Goal: Task Accomplishment & Management: Complete application form

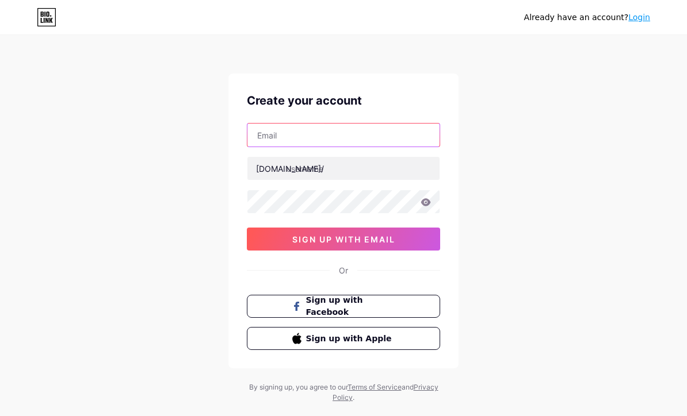
click at [382, 140] on input "text" at bounding box center [343, 135] width 192 height 23
type input "[EMAIL_ADDRESS][DOMAIN_NAME]"
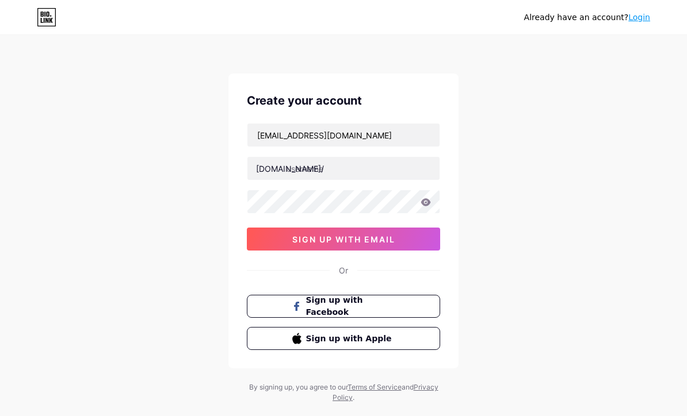
click at [269, 170] on div "[DOMAIN_NAME]/" at bounding box center [290, 169] width 68 height 12
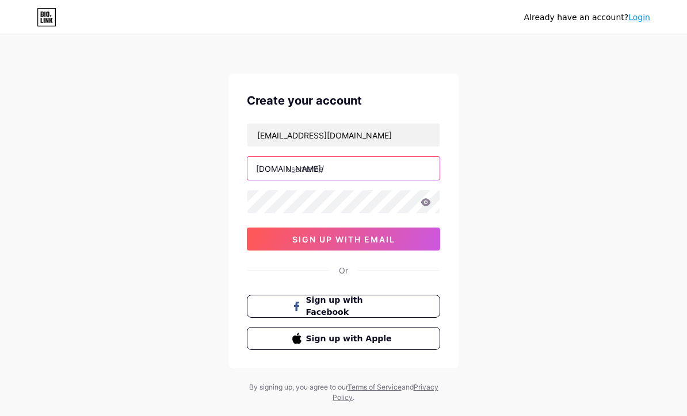
click at [302, 167] on input "text" at bounding box center [343, 168] width 192 height 23
type input "crimsonteasexo"
click at [557, 201] on div "Already have an account? Login Create your account [EMAIL_ADDRESS][DOMAIN_NAME]…" at bounding box center [343, 220] width 687 height 440
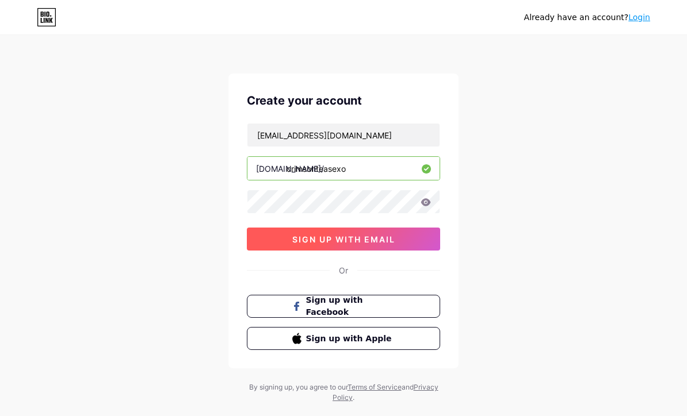
click at [304, 238] on span "sign up with email" at bounding box center [343, 240] width 103 height 10
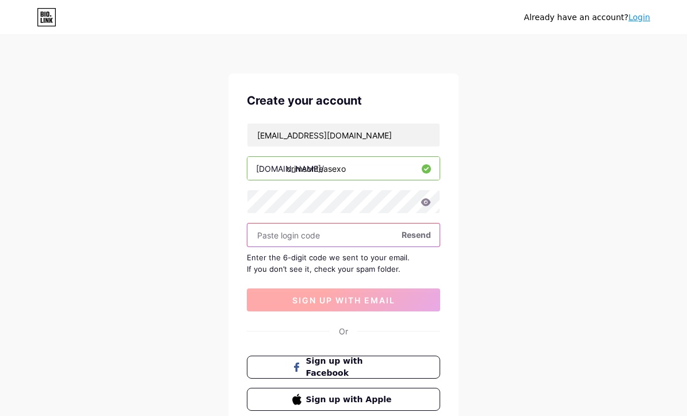
click at [262, 235] on input "text" at bounding box center [343, 235] width 192 height 23
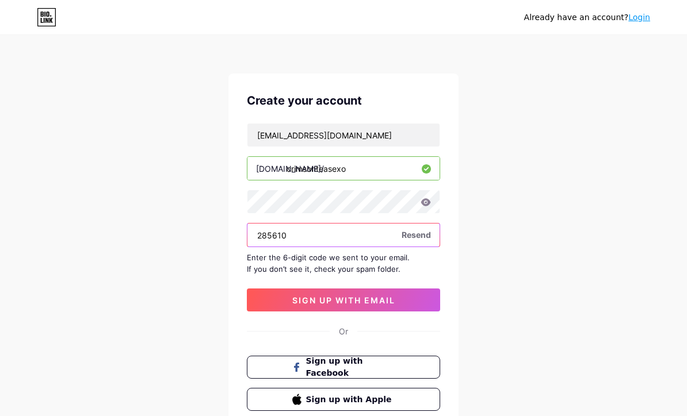
type input "285610"
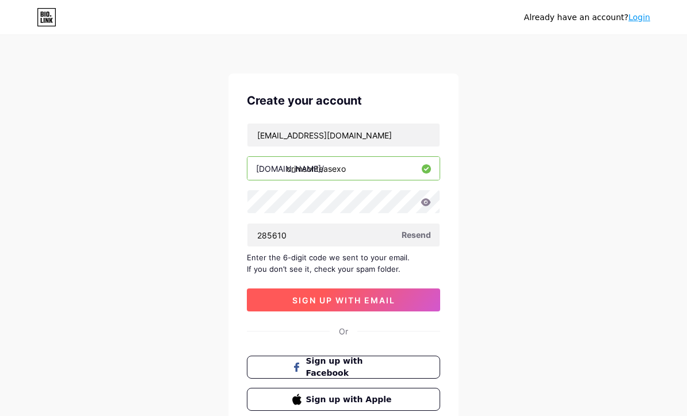
click at [286, 300] on button "sign up with email" at bounding box center [343, 300] width 193 height 23
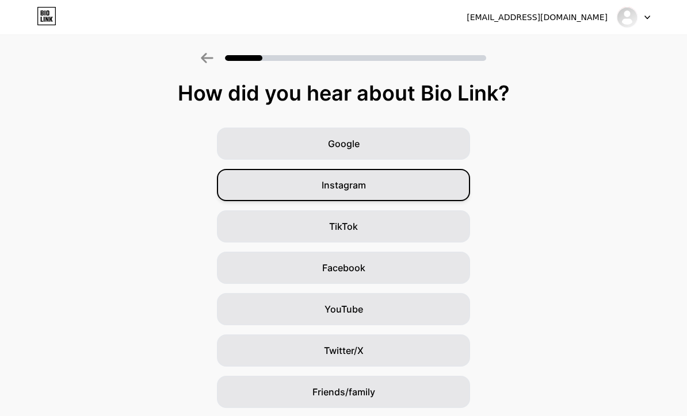
click at [435, 190] on div "Instagram" at bounding box center [343, 185] width 253 height 32
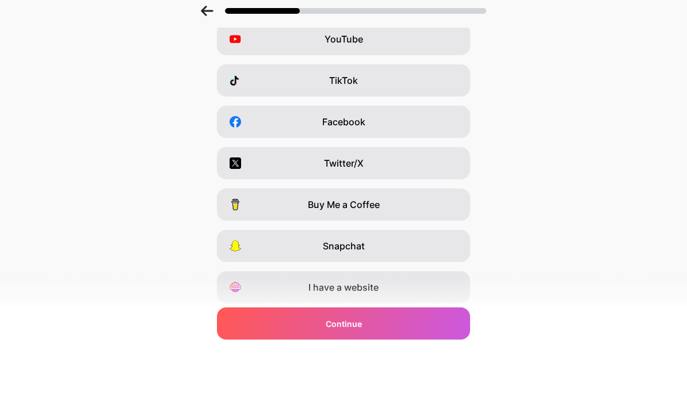
scroll to position [99, 0]
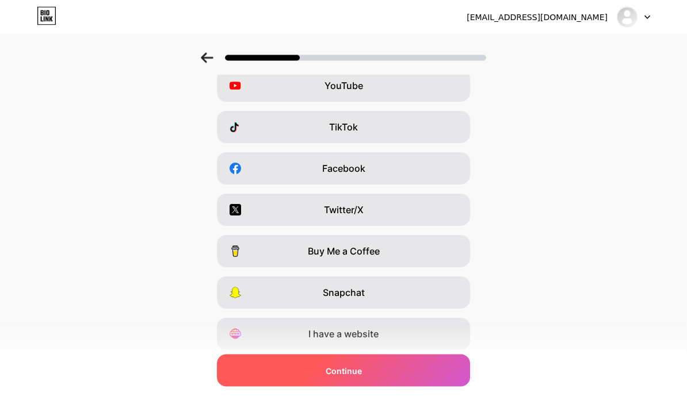
click at [429, 387] on div "Continue" at bounding box center [343, 371] width 253 height 32
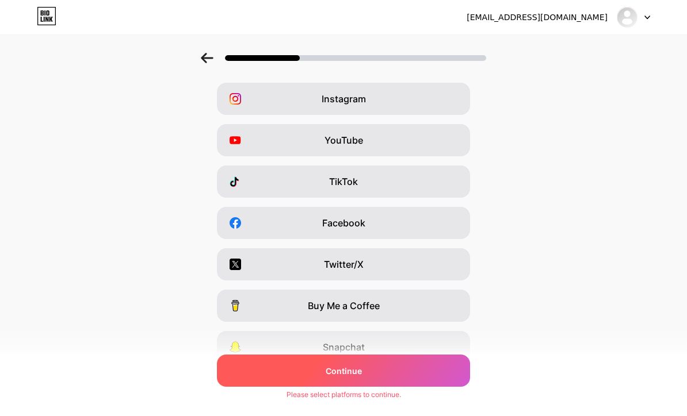
scroll to position [0, 0]
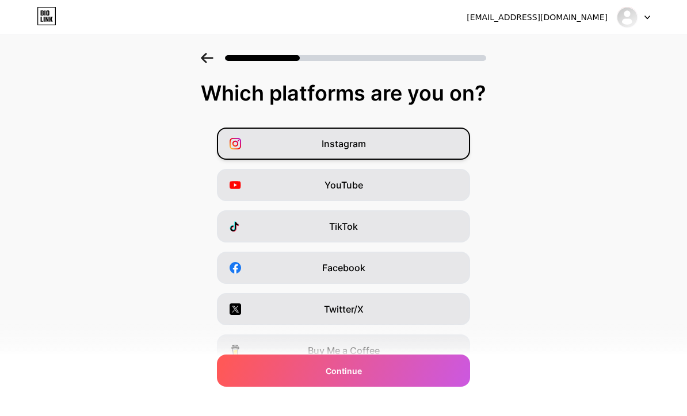
click at [435, 149] on div "Instagram" at bounding box center [343, 144] width 253 height 32
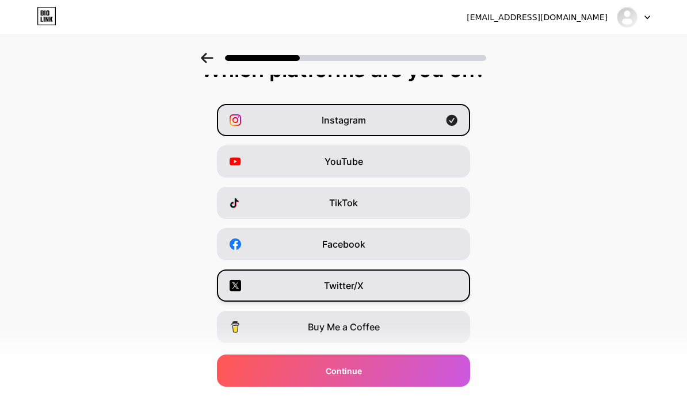
click at [430, 290] on div "Twitter/X" at bounding box center [343, 286] width 253 height 32
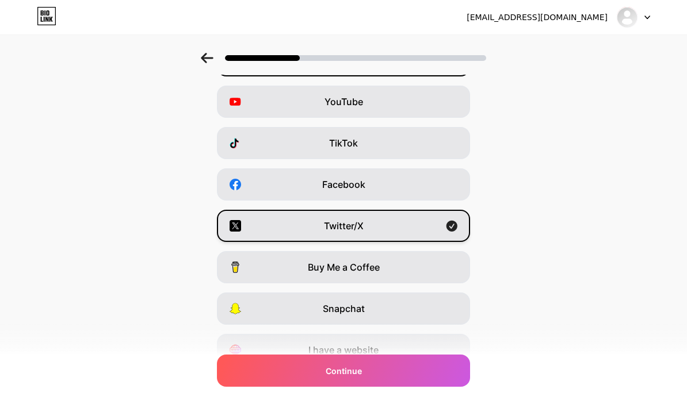
scroll to position [99, 0]
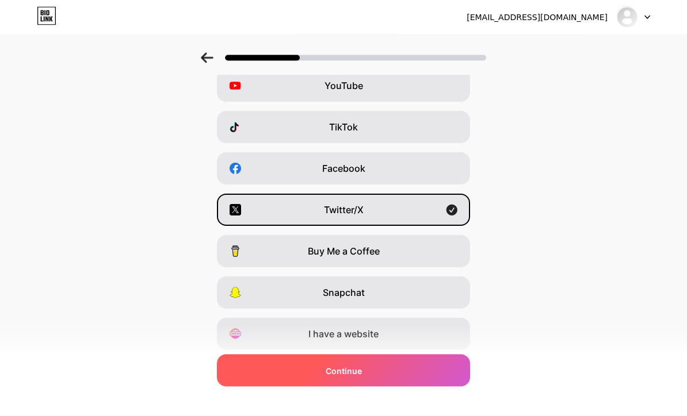
click at [437, 387] on div "Continue" at bounding box center [343, 371] width 253 height 32
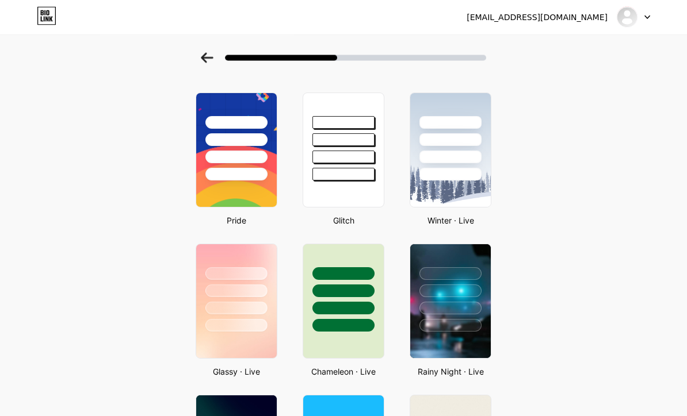
scroll to position [190, 0]
click at [207, 341] on img at bounding box center [236, 301] width 83 height 117
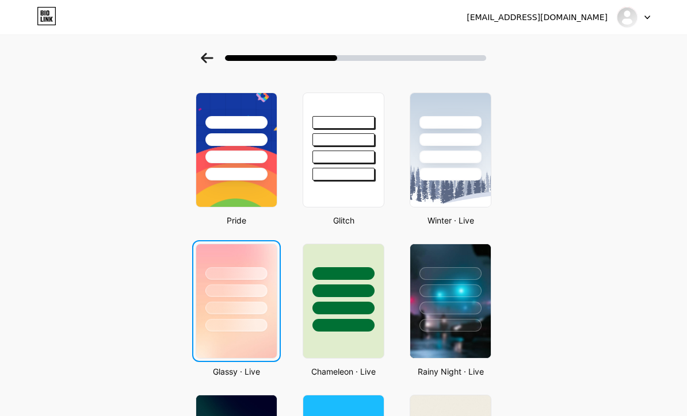
scroll to position [0, 0]
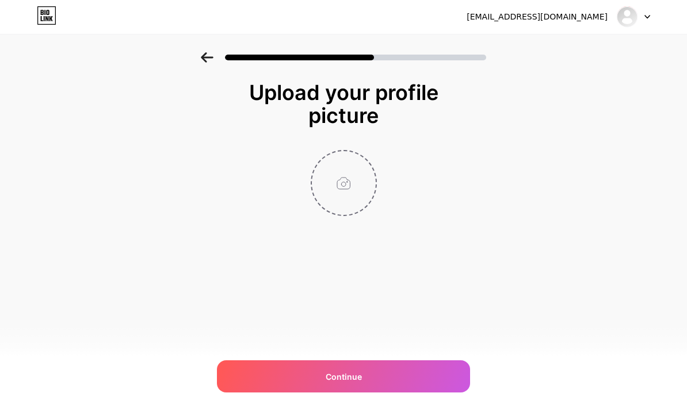
click at [339, 187] on input "file" at bounding box center [344, 184] width 64 height 64
click at [352, 189] on input "file" at bounding box center [344, 184] width 64 height 64
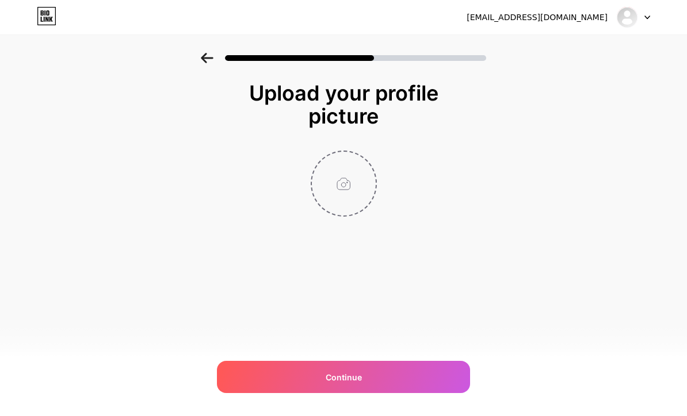
click at [341, 179] on input "file" at bounding box center [344, 184] width 64 height 64
type input "C:\fakepath\IMG_1120.jpeg"
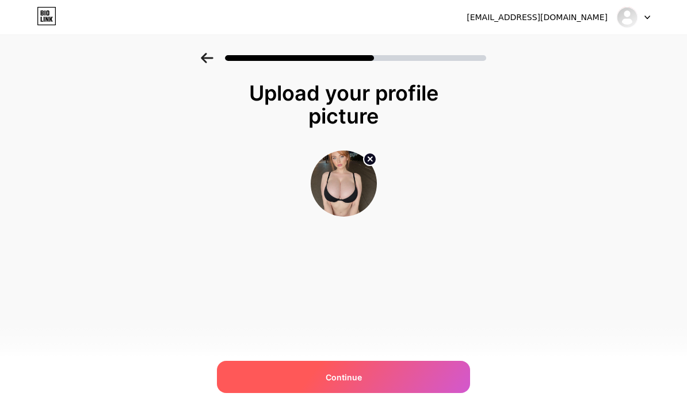
click at [431, 393] on div "Continue" at bounding box center [343, 377] width 253 height 32
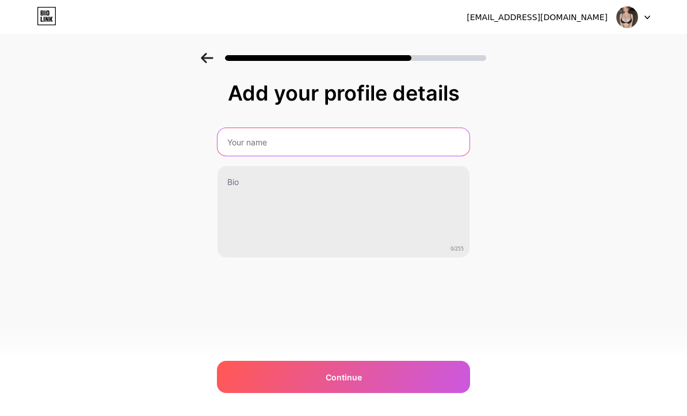
click at [255, 148] on input "text" at bounding box center [343, 142] width 252 height 28
type input "Crimson Tease"
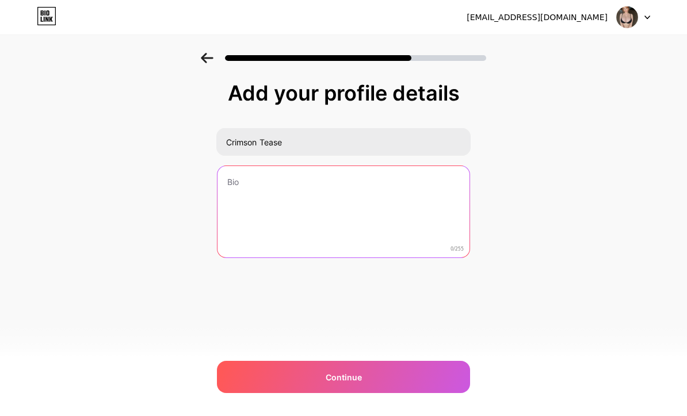
click at [243, 189] on textarea at bounding box center [343, 212] width 252 height 93
click at [238, 175] on textarea at bounding box center [343, 213] width 254 height 94
paste textarea "Fiery redhead with a filthy mind and a body built to sin 🔥 I’m your ultimate sl…"
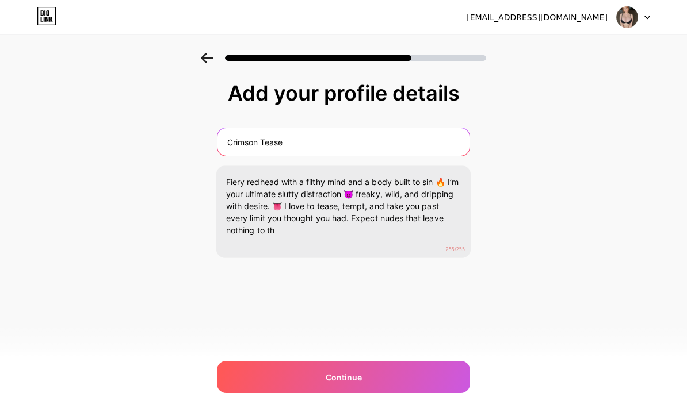
click at [258, 136] on input "Crimson Tease" at bounding box center [343, 142] width 252 height 28
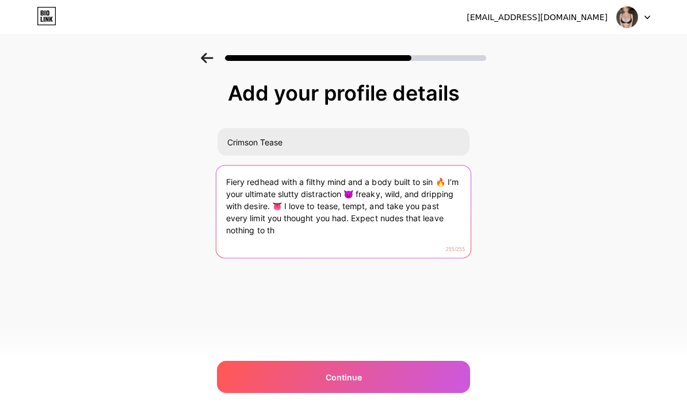
drag, startPoint x: 372, startPoint y: 220, endPoint x: 397, endPoint y: 225, distance: 25.2
click at [397, 225] on textarea "Fiery redhead with a filthy mind and a body built to sin 🔥 I’m your ultimate sl…" at bounding box center [343, 213] width 254 height 94
drag, startPoint x: 375, startPoint y: 216, endPoint x: 413, endPoint y: 249, distance: 50.6
click at [413, 249] on textarea "Fiery redhead with a filthy mind and a body built to sin 🔥 I’m your ultimate sl…" at bounding box center [343, 213] width 254 height 94
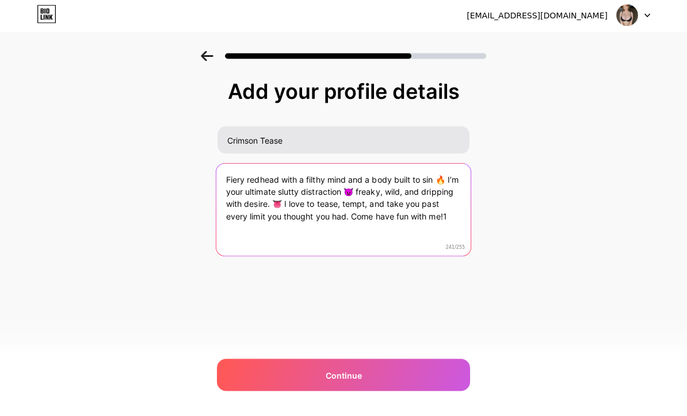
type textarea "Fiery redhead with a filthy mind and a body built to sin 🔥 I’m your ultimate sl…"
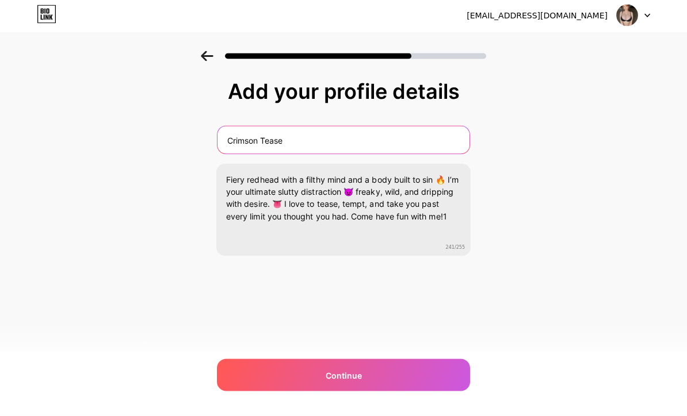
click at [260, 143] on input "Crimson Tease" at bounding box center [343, 142] width 252 height 28
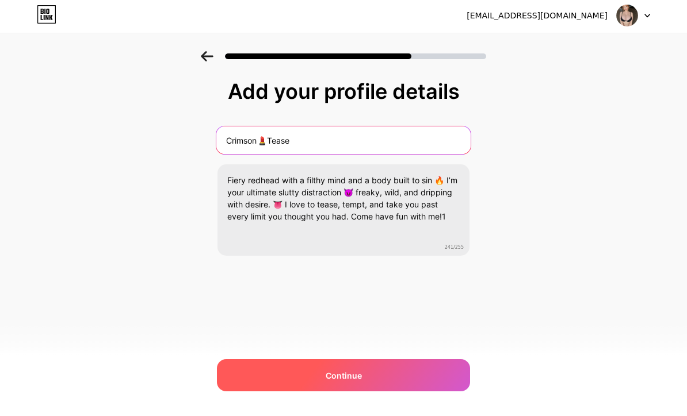
type input "Crimson💄Tease"
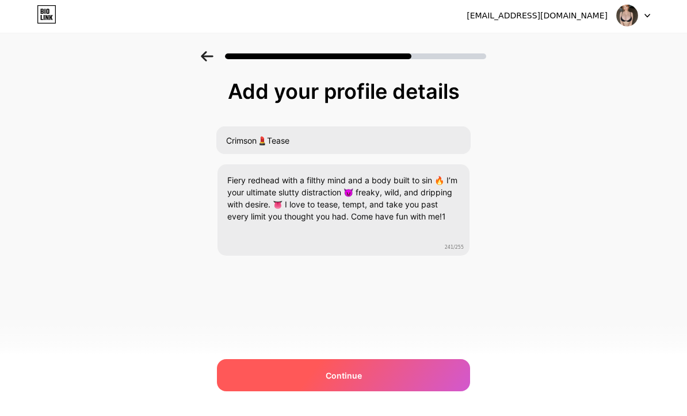
click at [395, 393] on div "Continue" at bounding box center [343, 377] width 253 height 32
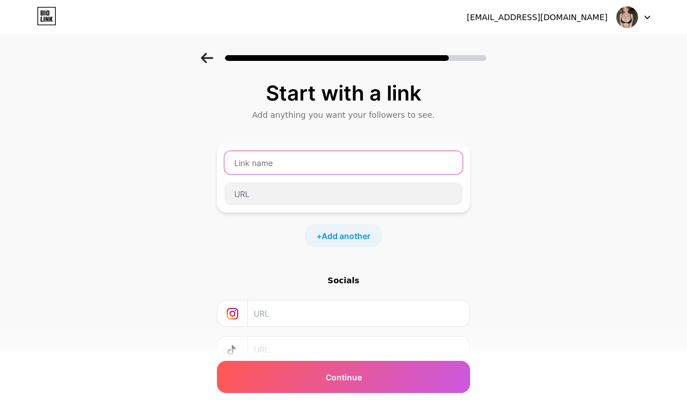
click at [258, 162] on input "text" at bounding box center [343, 162] width 238 height 23
type input "Fanplace"
